Goal: Communication & Community: Connect with others

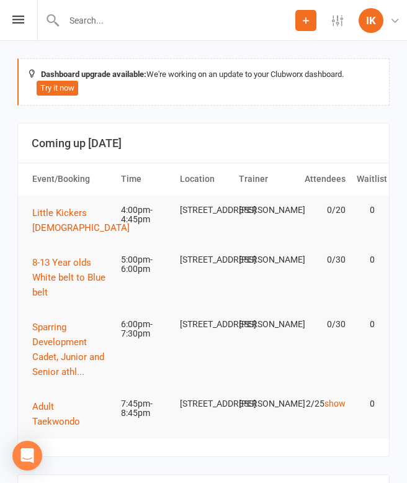
click at [22, 29] on div "Prospect Member Non-attending contact Class / event Appointment Task Bulk messa…" at bounding box center [203, 20] width 407 height 41
click at [17, 18] on icon at bounding box center [18, 20] width 12 height 8
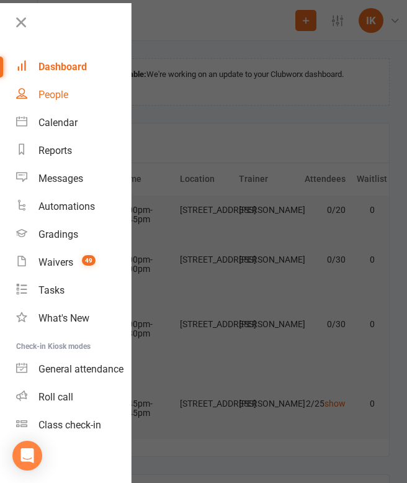
click at [58, 96] on div "People" at bounding box center [53, 95] width 30 height 12
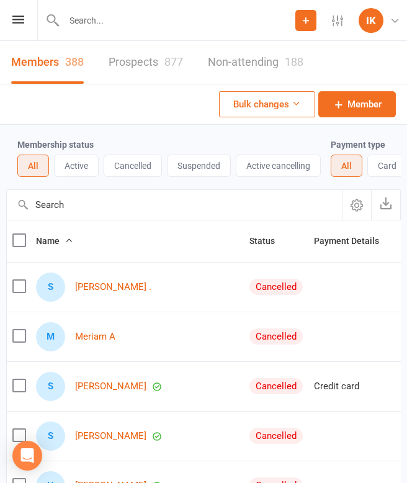
click at [157, 56] on link "Prospects 877" at bounding box center [146, 62] width 74 height 43
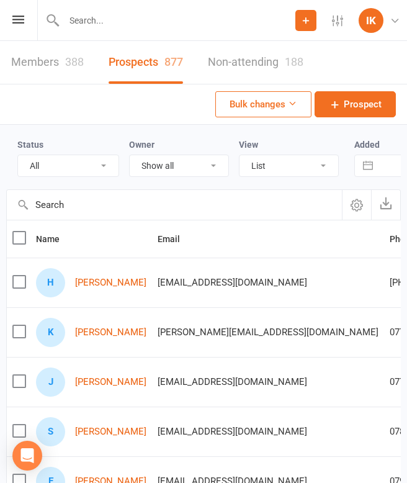
click at [104, 233] on th "Name" at bounding box center [91, 238] width 122 height 37
click at [210, 281] on span "[EMAIL_ADDRESS][DOMAIN_NAME]" at bounding box center [233, 283] width 150 height 24
click at [104, 282] on link "[PERSON_NAME]" at bounding box center [110, 282] width 71 height 11
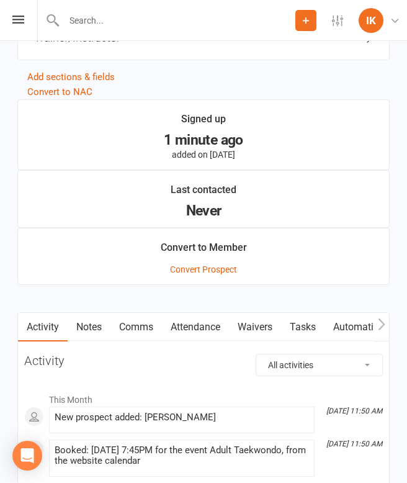
scroll to position [1129, 0]
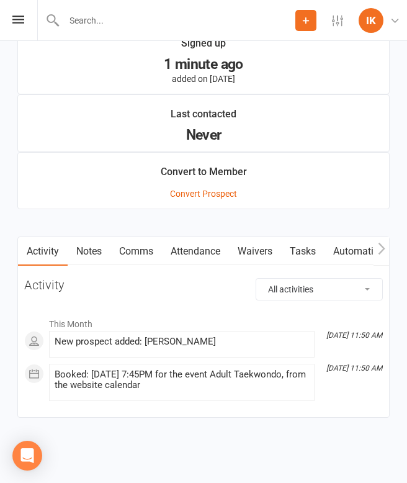
click at [127, 252] on link "Comms" at bounding box center [136, 251] width 52 height 29
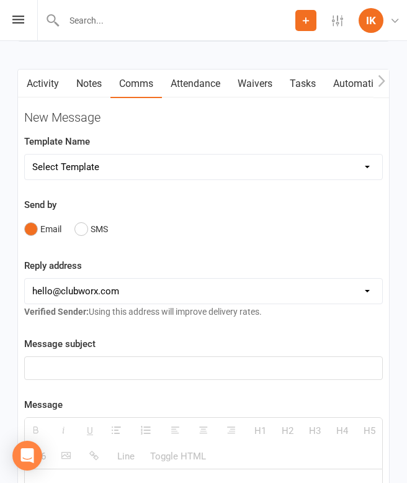
scroll to position [1261, 0]
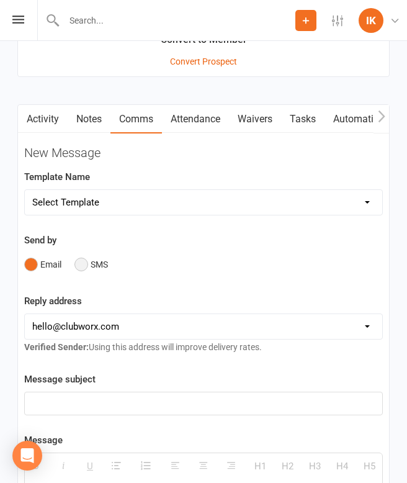
click at [97, 255] on button "SMS" at bounding box center [91, 265] width 34 height 24
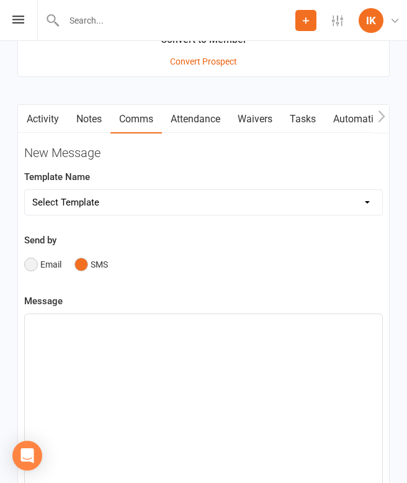
click at [34, 265] on button "Email" at bounding box center [42, 265] width 37 height 24
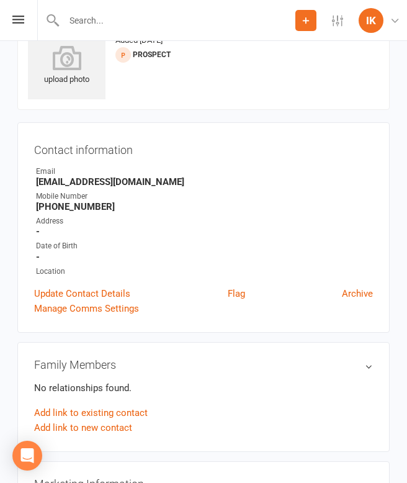
scroll to position [44, 0]
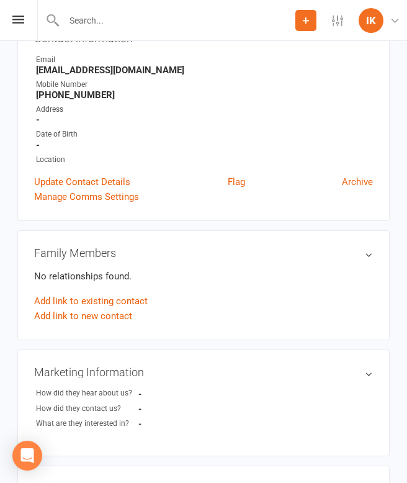
scroll to position [160, 0]
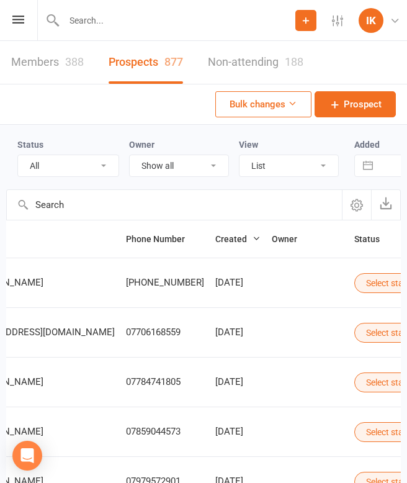
scroll to position [0, 284]
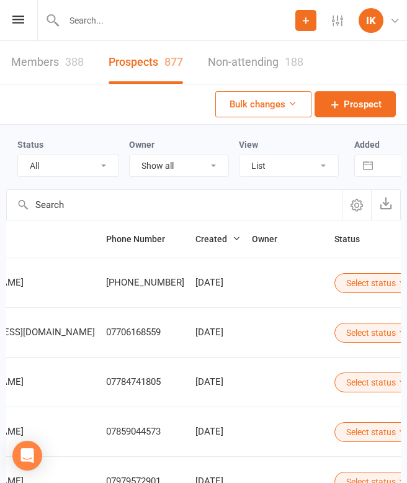
click at [335, 285] on button "Select status" at bounding box center [377, 283] width 84 height 20
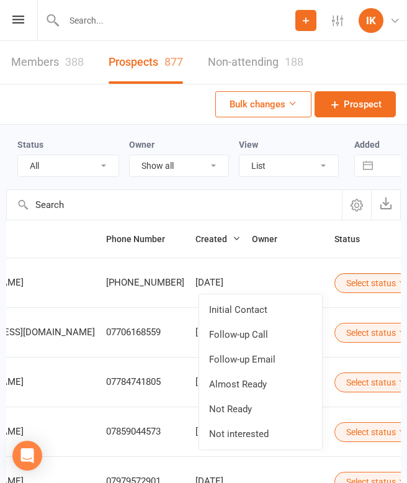
click at [335, 285] on button "Select status" at bounding box center [377, 283] width 84 height 20
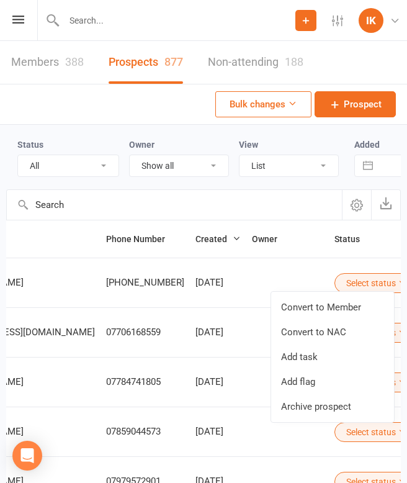
click at [246, 271] on td at bounding box center [287, 283] width 83 height 50
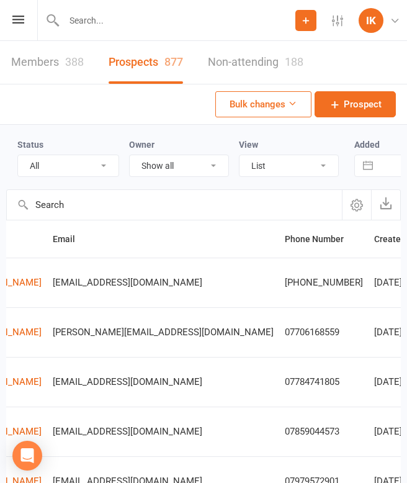
scroll to position [0, 0]
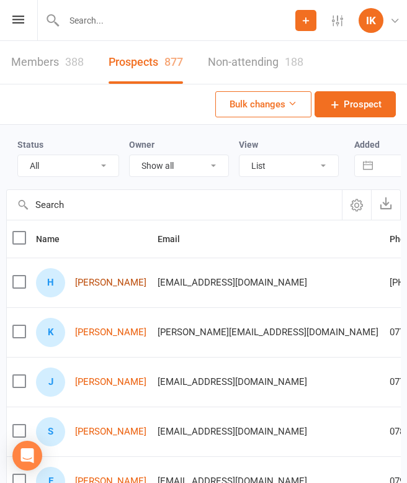
click at [114, 279] on link "[PERSON_NAME]" at bounding box center [110, 282] width 71 height 11
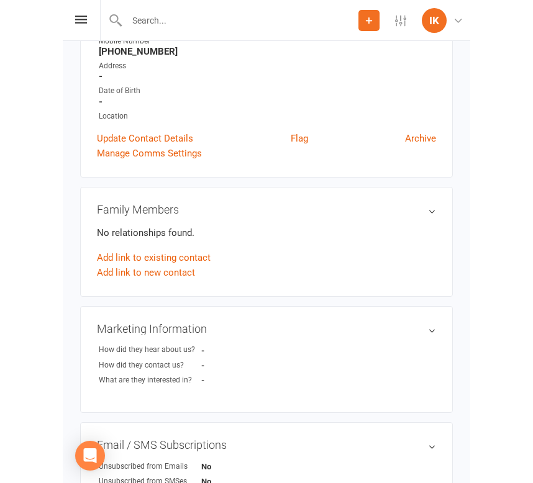
scroll to position [203, 0]
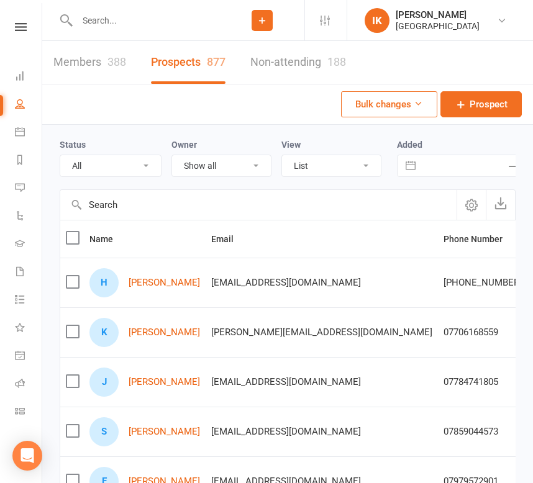
click at [25, 106] on link "People" at bounding box center [29, 105] width 28 height 28
click at [30, 185] on link "Messages" at bounding box center [29, 189] width 28 height 28
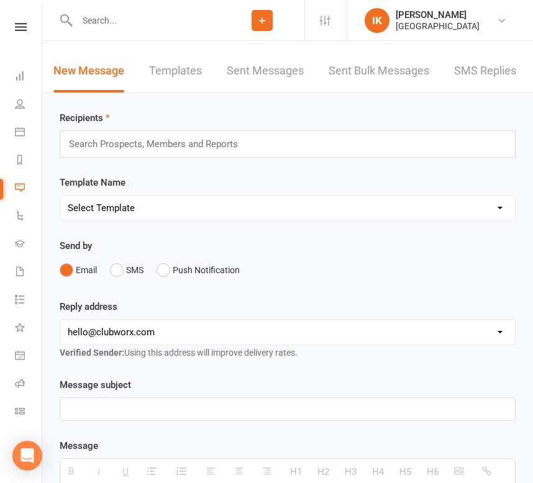
click at [28, 187] on link "Messages" at bounding box center [29, 189] width 28 height 28
click at [275, 72] on link "Sent Messages" at bounding box center [265, 71] width 77 height 43
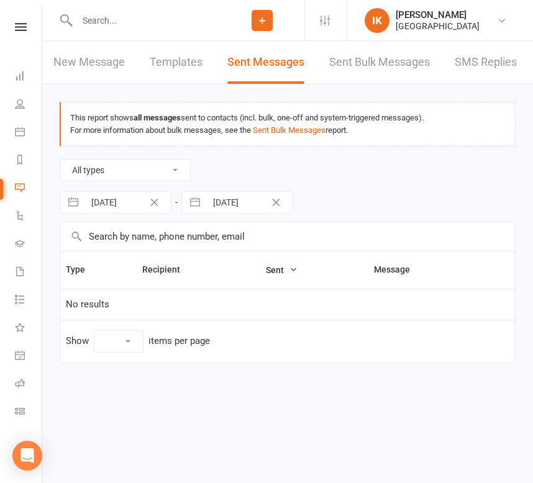
select select "10"
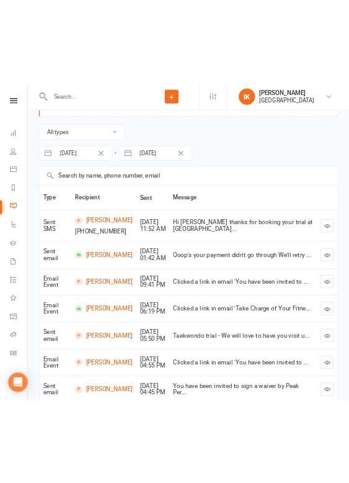
scroll to position [99, 0]
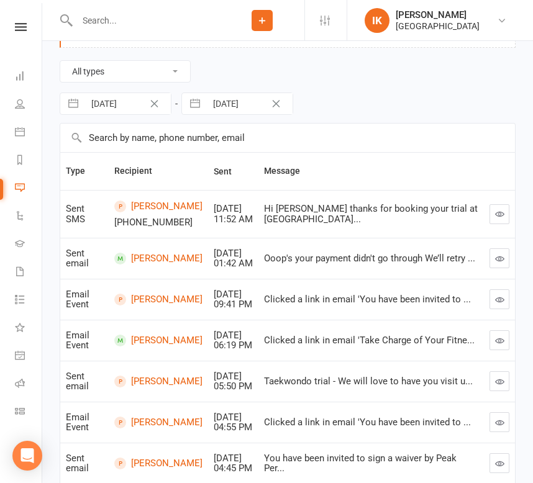
click at [407, 212] on icon "button" at bounding box center [499, 213] width 9 height 9
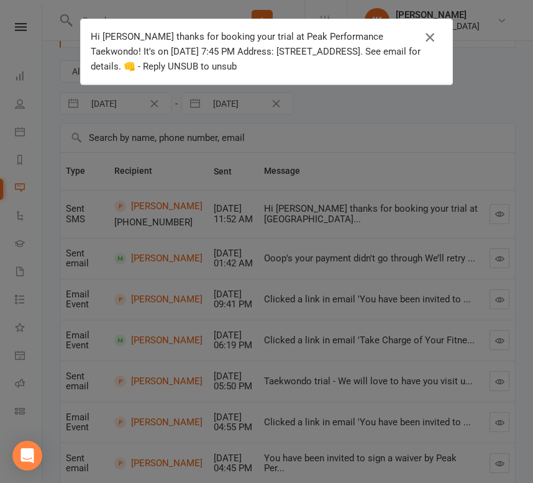
click at [407, 35] on icon "button" at bounding box center [429, 37] width 15 height 15
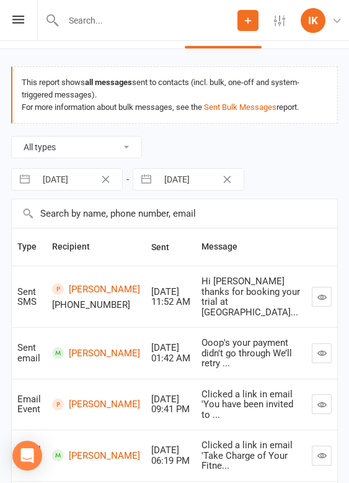
scroll to position [0, 0]
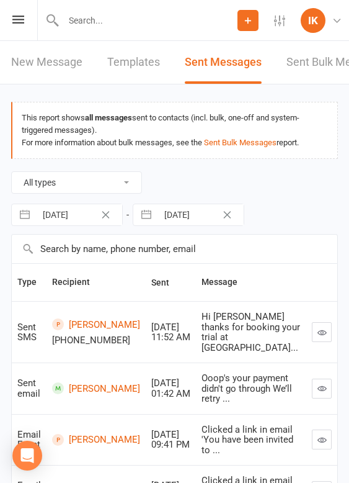
click at [206, 66] on link "Sent Messages" at bounding box center [223, 62] width 77 height 43
click at [208, 58] on link "Sent Messages" at bounding box center [223, 62] width 77 height 43
click at [137, 58] on link "Templates" at bounding box center [133, 62] width 53 height 43
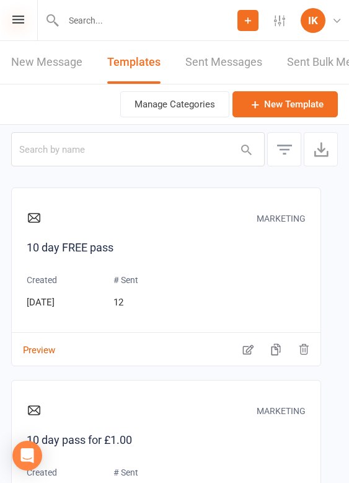
click at [21, 18] on icon at bounding box center [18, 20] width 12 height 8
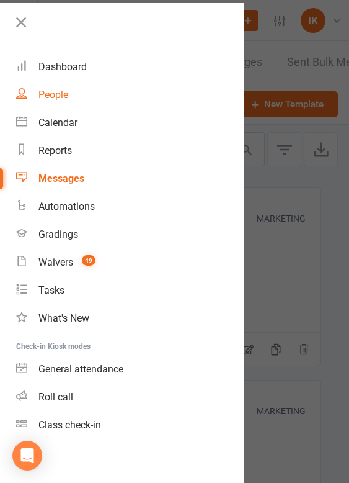
click at [53, 105] on link "People" at bounding box center [130, 95] width 228 height 28
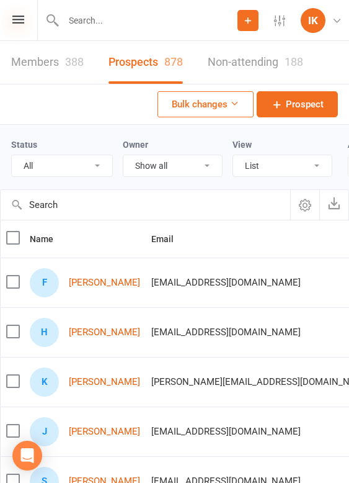
click at [14, 19] on icon at bounding box center [18, 20] width 12 height 8
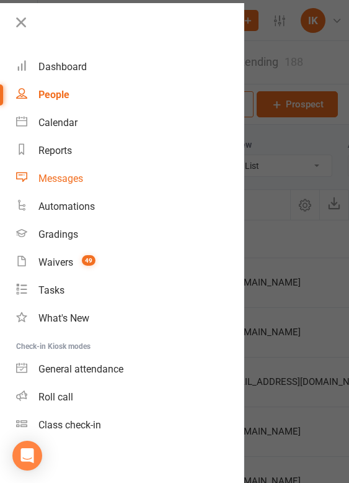
click at [42, 189] on link "Messages" at bounding box center [130, 178] width 228 height 28
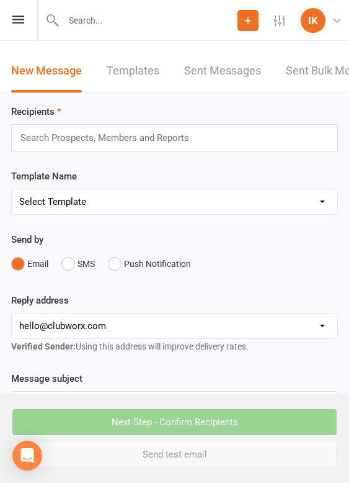
click at [216, 78] on link "Sent Messages" at bounding box center [222, 71] width 77 height 43
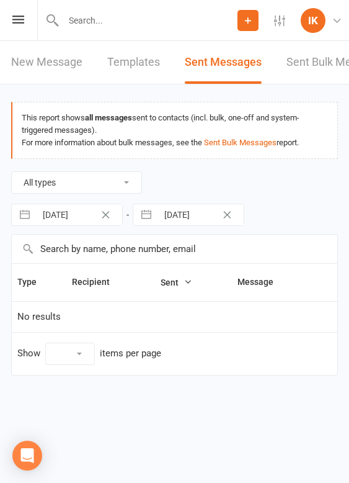
select select "10"
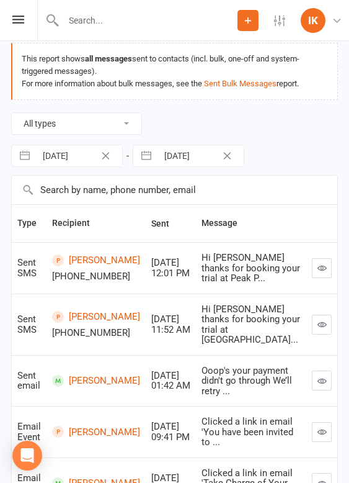
scroll to position [61, 0]
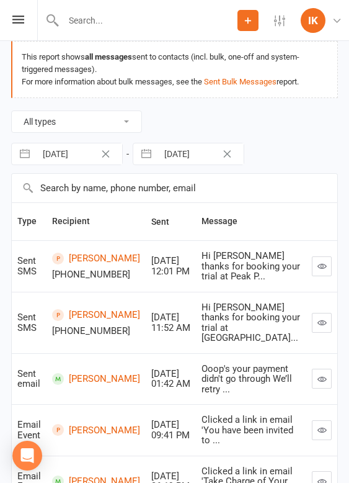
click at [325, 270] on icon "button" at bounding box center [322, 265] width 9 height 9
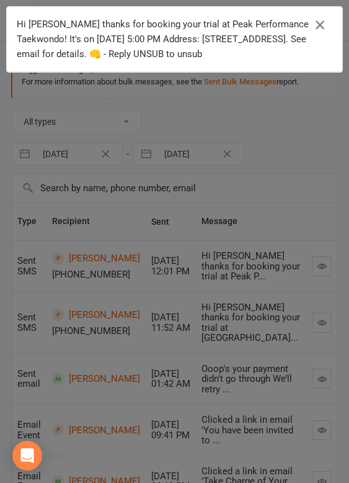
click at [327, 22] on icon "button" at bounding box center [320, 24] width 15 height 15
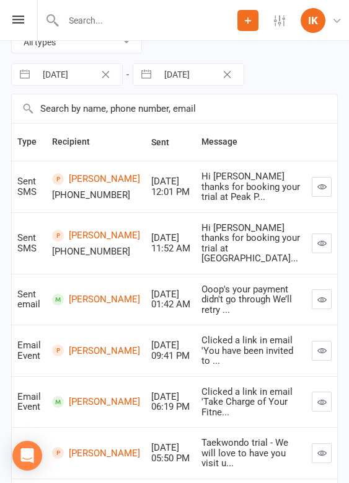
scroll to position [141, 0]
